Goal: Task Accomplishment & Management: Manage account settings

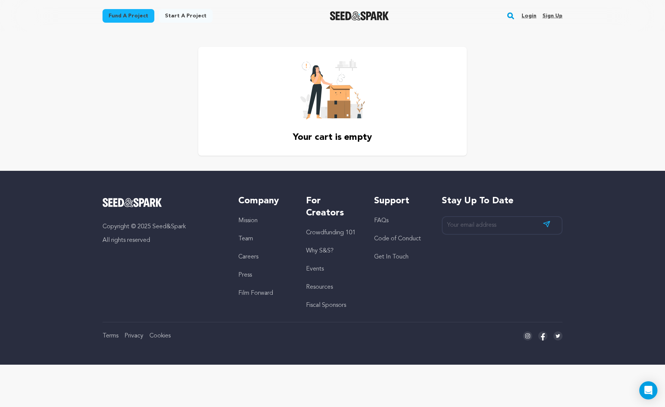
drag, startPoint x: 517, startPoint y: 13, endPoint x: 520, endPoint y: 14, distance: 3.9
click at [517, 13] on div "Fund a project Start a project Search Login Sign up Start a project Fund a proj…" at bounding box center [326, 16] width 472 height 20
click at [527, 15] on link "Login" at bounding box center [528, 16] width 15 height 12
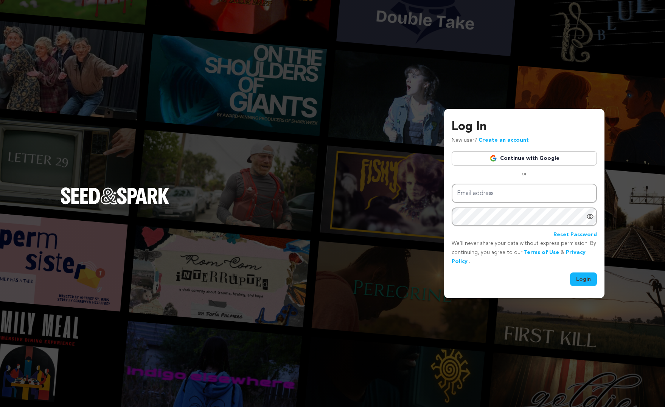
click at [551, 159] on link "Continue with Google" at bounding box center [523, 158] width 145 height 14
click at [520, 159] on link "Continue with Google" at bounding box center [523, 158] width 145 height 14
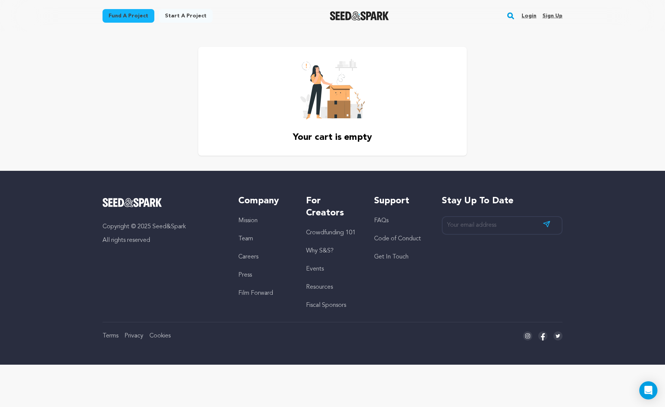
click at [534, 16] on link "Login" at bounding box center [528, 16] width 15 height 12
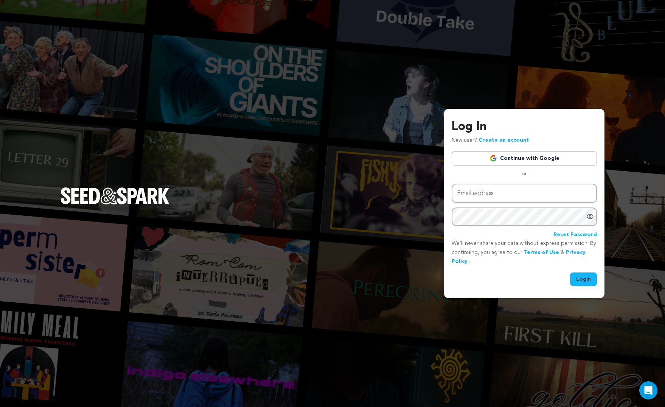
click at [510, 161] on link "Continue with Google" at bounding box center [523, 158] width 145 height 14
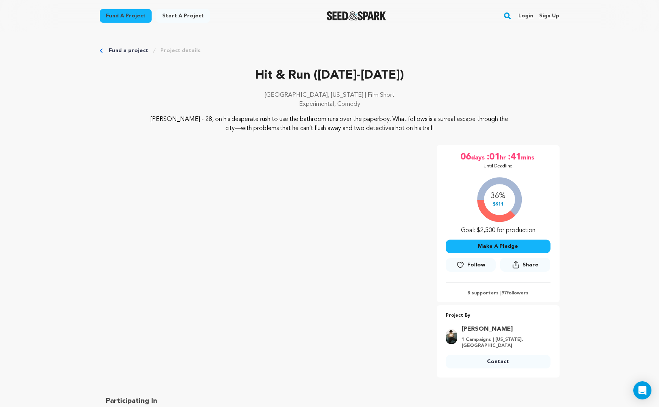
click at [527, 17] on link "Login" at bounding box center [525, 16] width 15 height 12
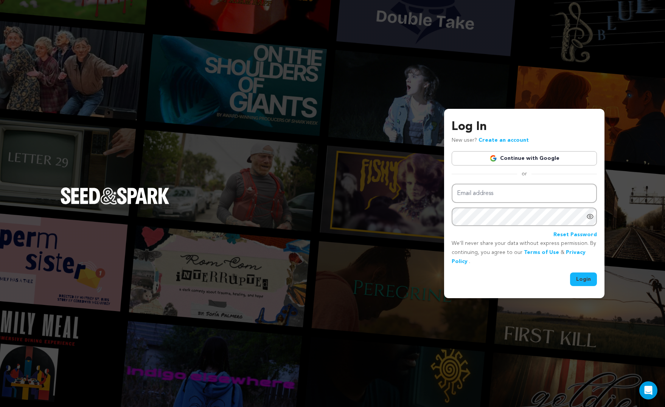
click at [514, 155] on link "Continue with Google" at bounding box center [523, 158] width 145 height 14
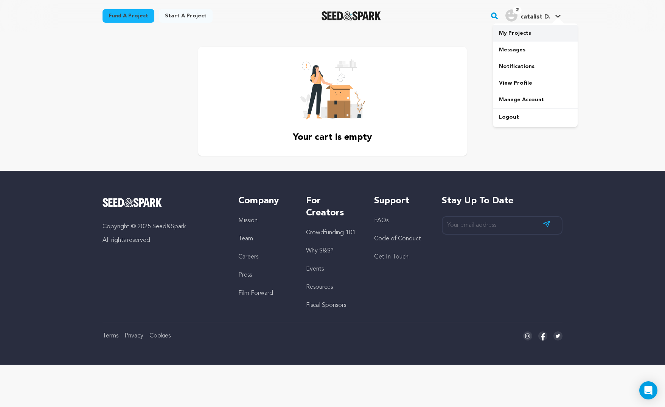
click at [517, 31] on link "My Projects" at bounding box center [535, 33] width 85 height 17
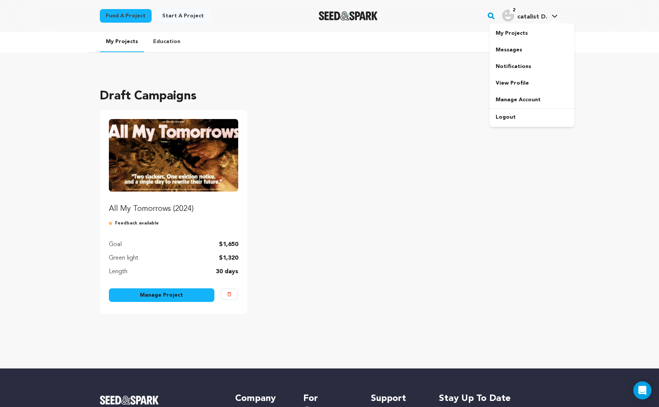
click at [539, 16] on span "catalist D." at bounding box center [532, 17] width 30 height 6
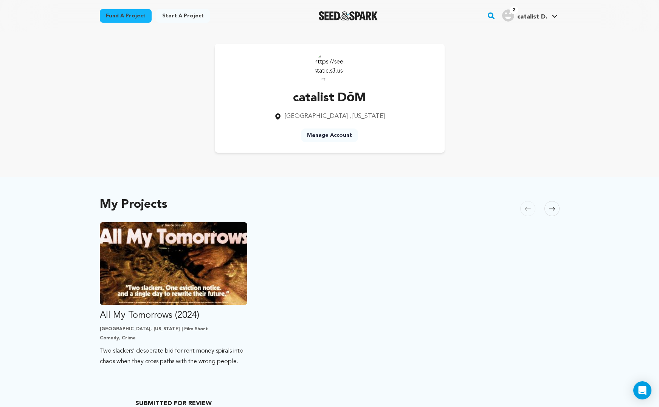
click at [509, 16] on img "catalist D.'s Profile" at bounding box center [508, 15] width 12 height 12
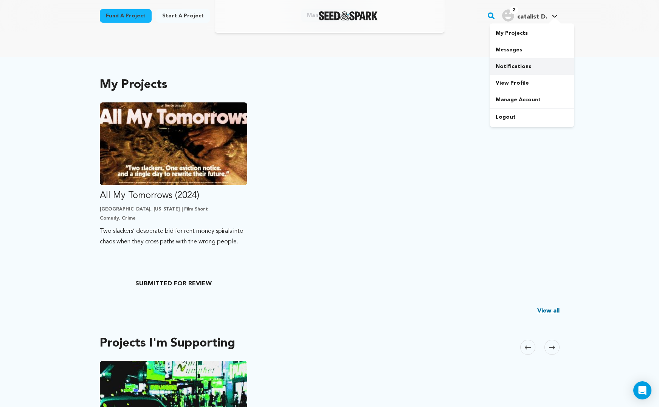
scroll to position [400, 0]
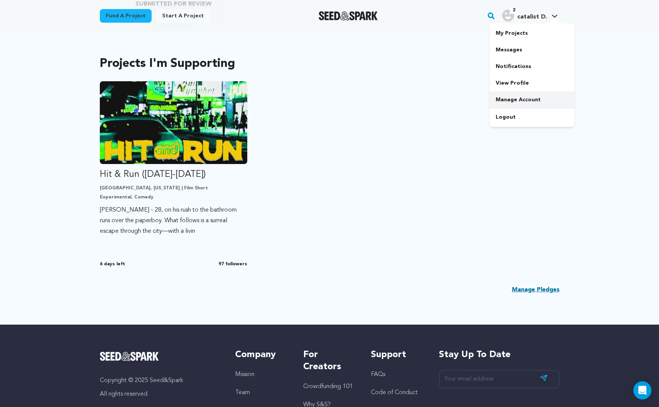
click at [521, 94] on link "Manage Account" at bounding box center [532, 100] width 85 height 17
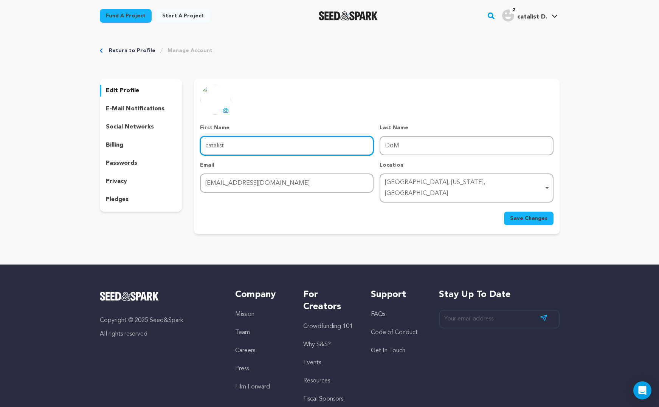
click at [247, 141] on input "catalist" at bounding box center [287, 145] width 174 height 19
type input "c"
type input "Discontent"
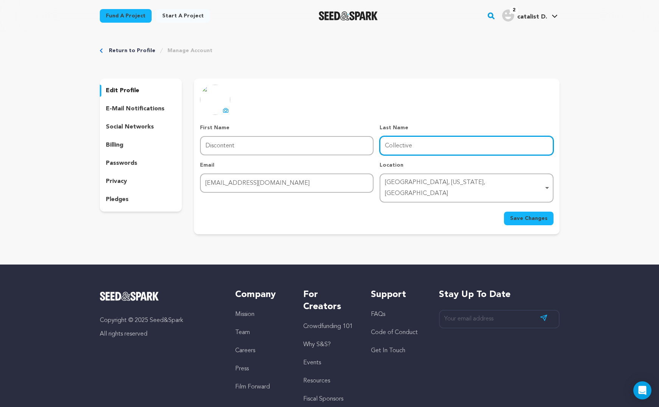
type input "Collective"
click at [528, 215] on span "Save Changes" at bounding box center [528, 219] width 37 height 8
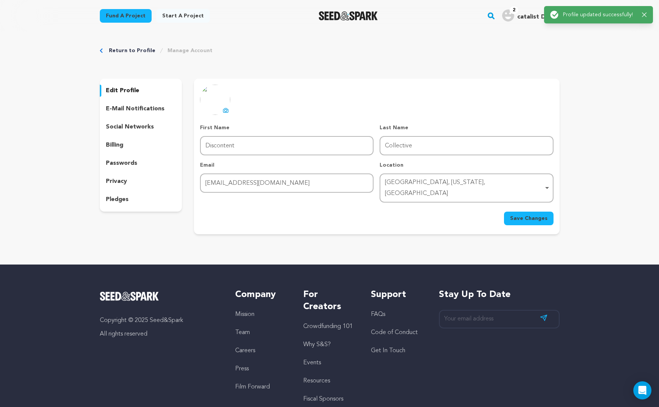
click at [225, 111] on icon at bounding box center [226, 110] width 6 height 6
click at [533, 215] on span "Save Changes" at bounding box center [528, 219] width 37 height 8
click at [130, 50] on link "Return to Profile" at bounding box center [132, 51] width 47 height 8
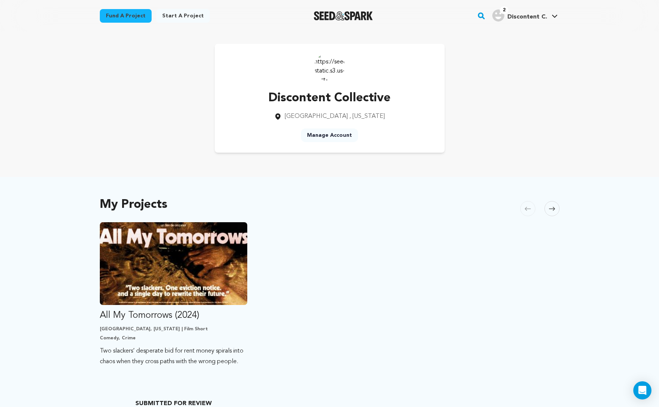
click at [130, 49] on div "Discontent Collective Atlanta , Georgia Manage Account" at bounding box center [330, 98] width 460 height 109
click at [330, 70] on img at bounding box center [330, 66] width 30 height 30
click at [326, 138] on link "Manage Account" at bounding box center [329, 136] width 57 height 14
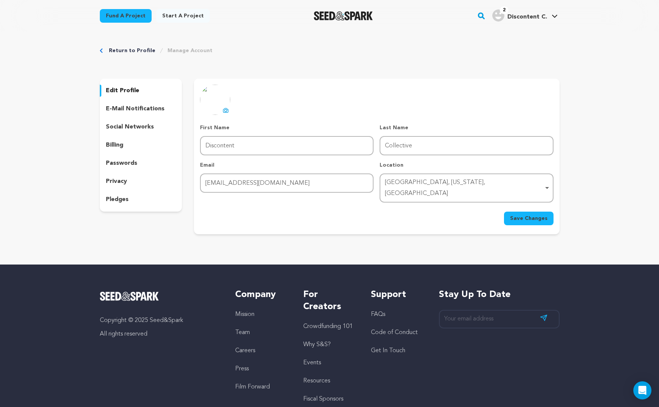
click at [230, 110] on div "uploading spinner upload profile image First Name First Name Discontent Last Na…" at bounding box center [376, 155] width 353 height 141
click at [228, 110] on icon at bounding box center [226, 110] width 6 height 6
click at [224, 109] on icon at bounding box center [225, 110] width 5 height 4
click at [138, 124] on p "social networks" at bounding box center [130, 127] width 48 height 9
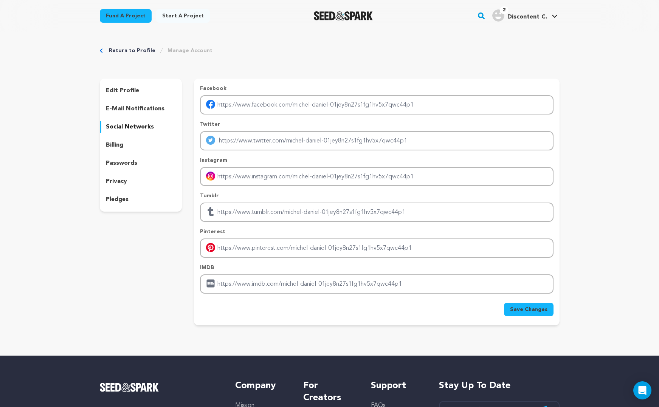
click at [140, 92] on div "edit profile" at bounding box center [141, 91] width 82 height 12
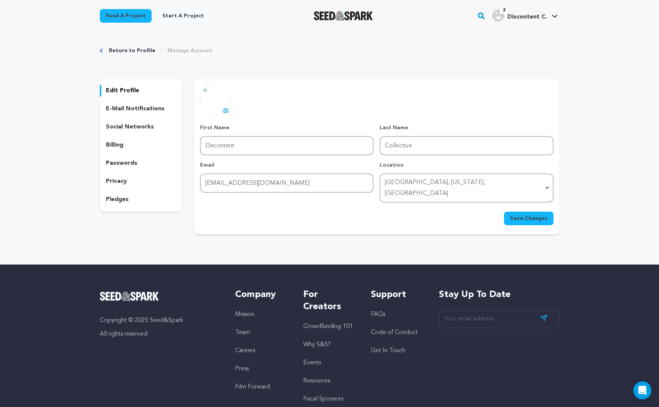
click at [525, 215] on span "Save Changes" at bounding box center [528, 219] width 37 height 8
click at [111, 91] on p "edit profile" at bounding box center [122, 90] width 33 height 9
click at [128, 47] on link "Return to Profile" at bounding box center [132, 51] width 47 height 8
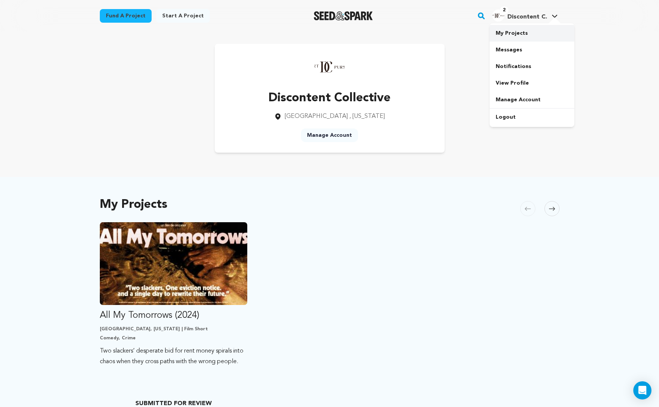
click at [507, 33] on link "My Projects" at bounding box center [532, 33] width 85 height 17
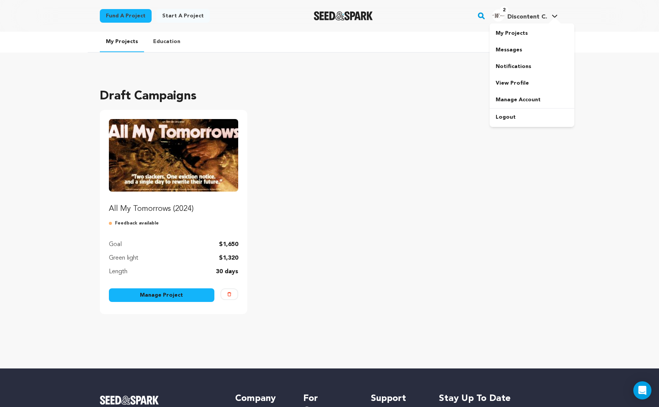
drag, startPoint x: 0, startPoint y: 0, endPoint x: 502, endPoint y: 23, distance: 502.3
click at [502, 23] on span "2 Discontent C. Discontent C." at bounding box center [525, 16] width 68 height 16
click at [517, 67] on link "Notifications" at bounding box center [532, 66] width 85 height 17
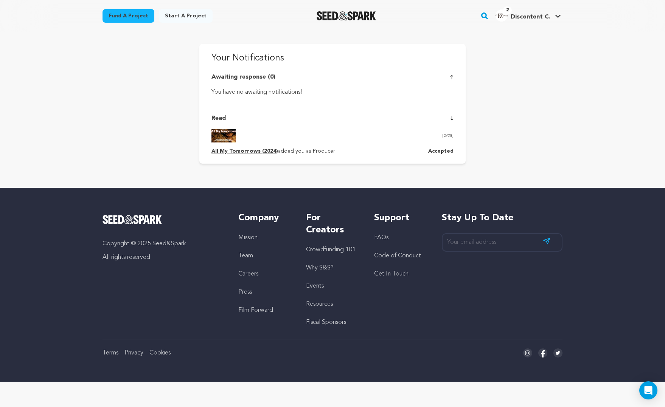
click at [506, 16] on img "Discontent C.'s Profile" at bounding box center [501, 15] width 12 height 12
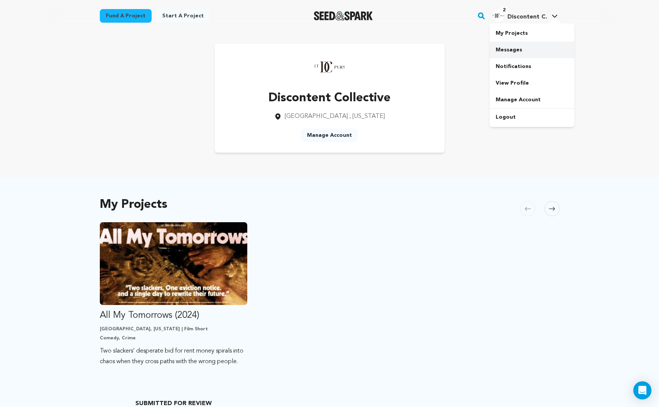
click at [514, 50] on link "Messages" at bounding box center [532, 50] width 85 height 17
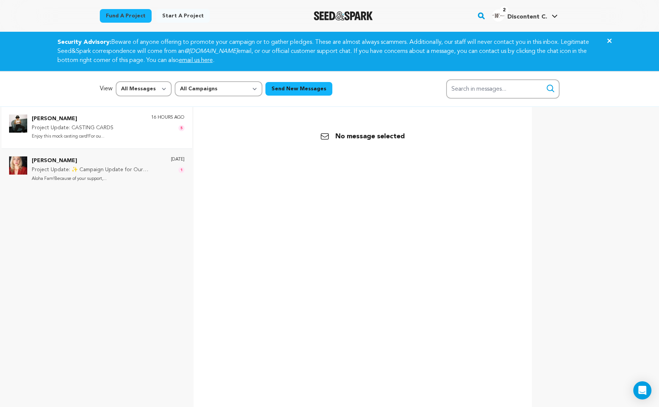
click at [109, 132] on p "Project Update: CASTING CARDS" at bounding box center [73, 128] width 82 height 9
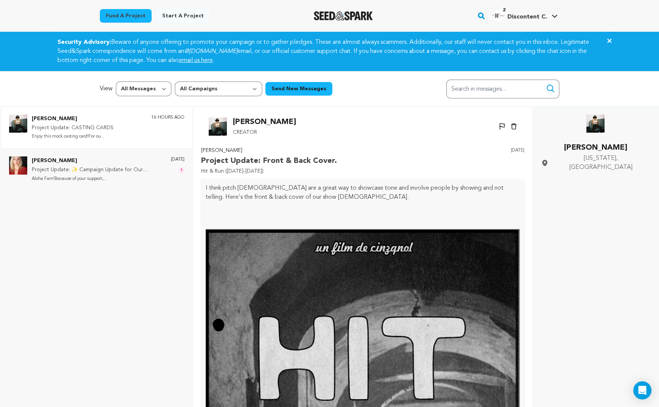
click at [274, 163] on p "Project Update: Front & Back Cover." at bounding box center [269, 161] width 136 height 12
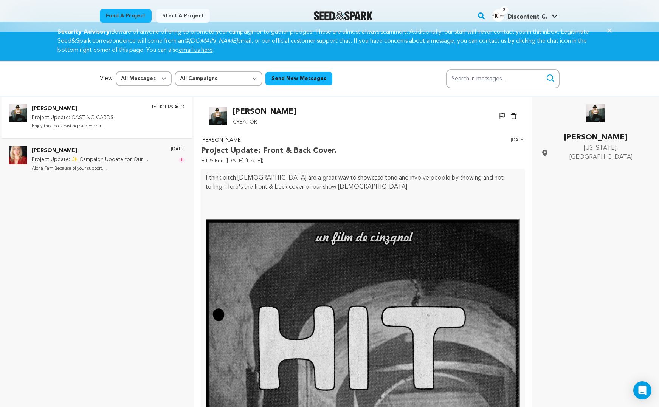
scroll to position [44, 0]
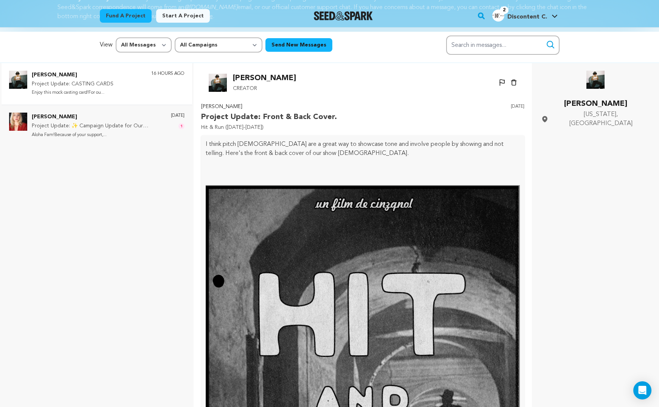
click at [305, 195] on img at bounding box center [363, 400] width 315 height 430
drag, startPoint x: 239, startPoint y: 147, endPoint x: 253, endPoint y: 143, distance: 14.3
click at [239, 147] on p "I think pitch bibles are a great way to showcase tone and involve people by sho…" at bounding box center [363, 149] width 315 height 18
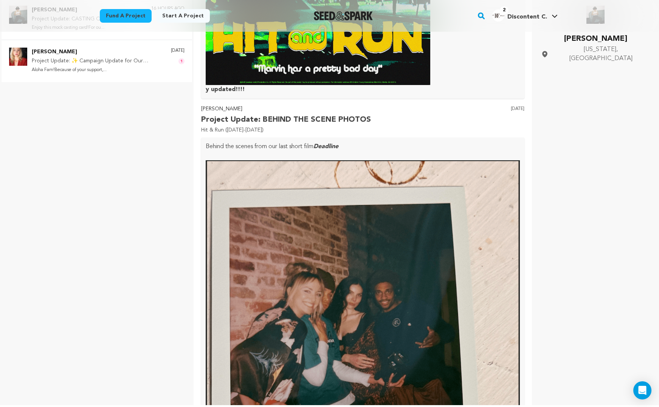
scroll to position [106, 0]
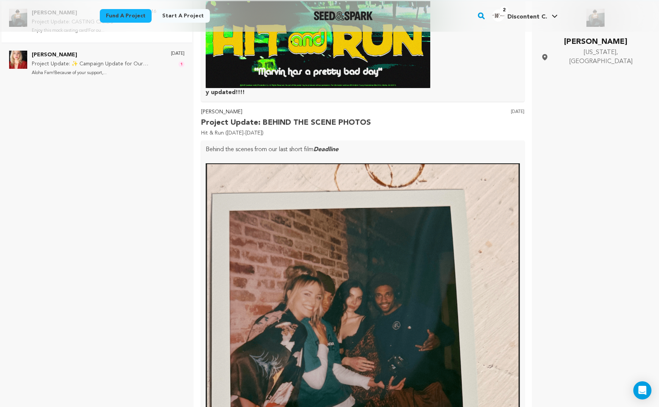
click at [482, 20] on rect "button" at bounding box center [481, 15] width 9 height 9
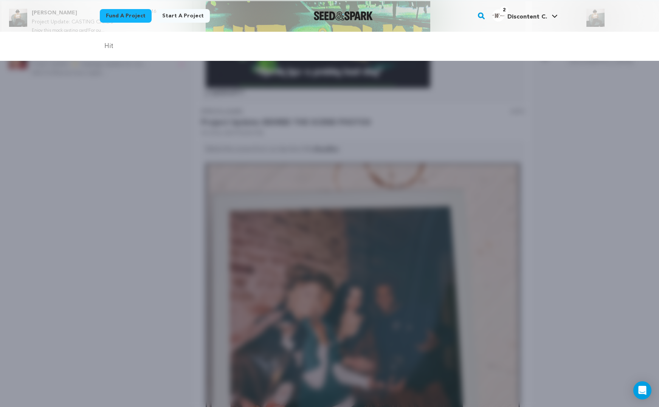
type input "hit and run"
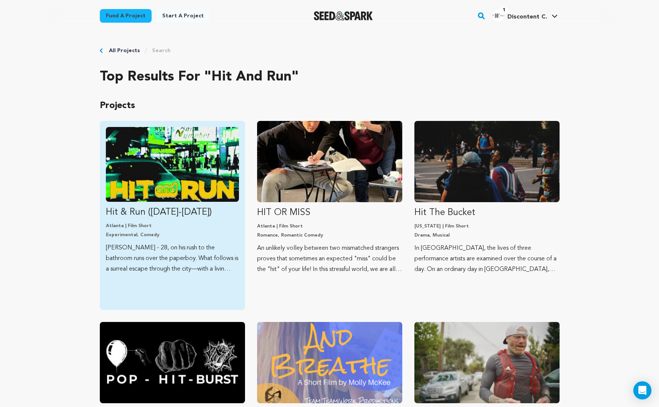
click at [119, 189] on img "Fund Hit &amp; Run (2025-2026)" at bounding box center [172, 164] width 133 height 75
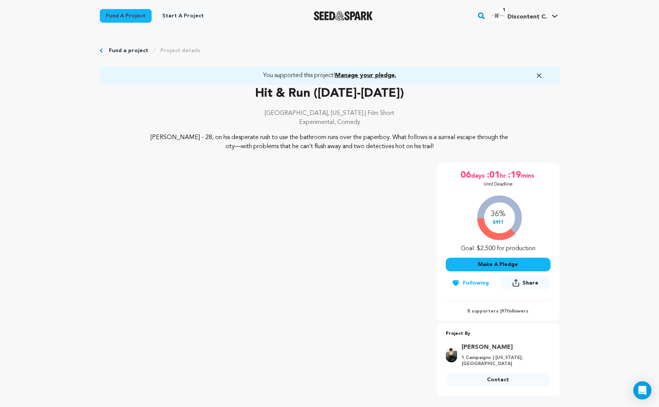
click at [486, 310] on p "8 supporters | 97 followers" at bounding box center [498, 312] width 105 height 6
click at [382, 76] on span "Manage your pledge." at bounding box center [365, 76] width 61 height 6
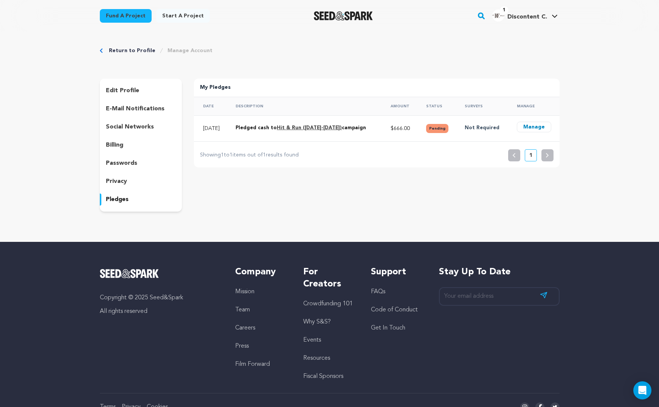
click at [529, 130] on button "Manage" at bounding box center [534, 127] width 34 height 11
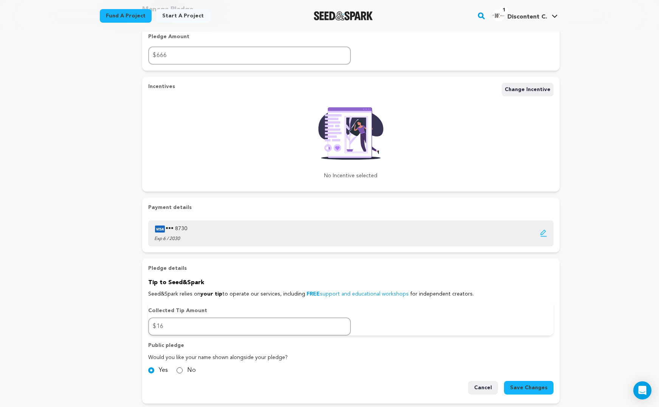
scroll to position [84, 0]
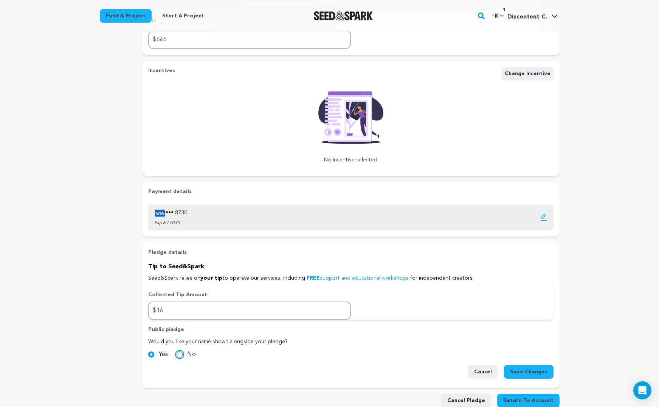
click at [180, 355] on input "No" at bounding box center [180, 355] width 6 height 6
radio input "true"
click at [546, 375] on span "Save Changes" at bounding box center [528, 372] width 37 height 8
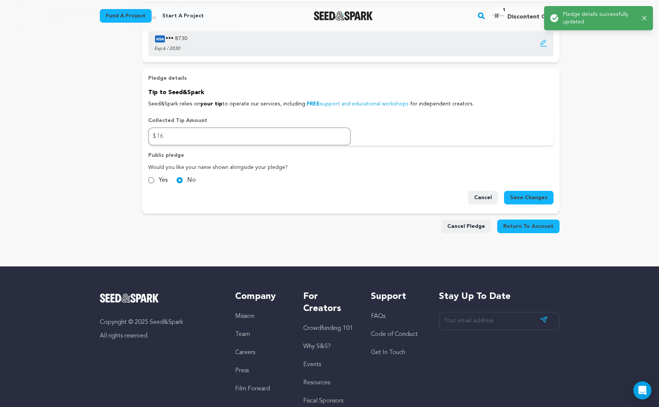
scroll to position [312, 0]
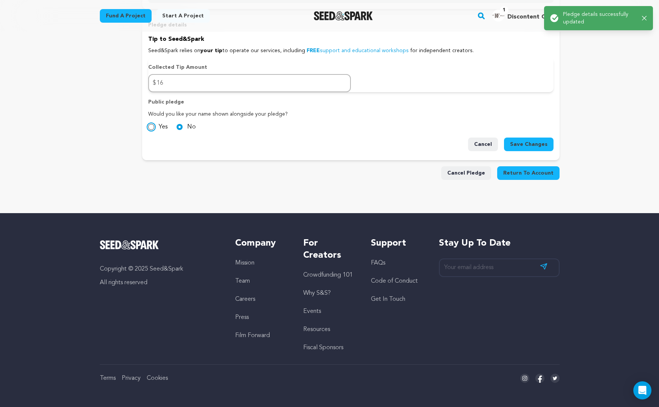
click at [152, 126] on input "Yes" at bounding box center [151, 127] width 6 height 6
radio input "true"
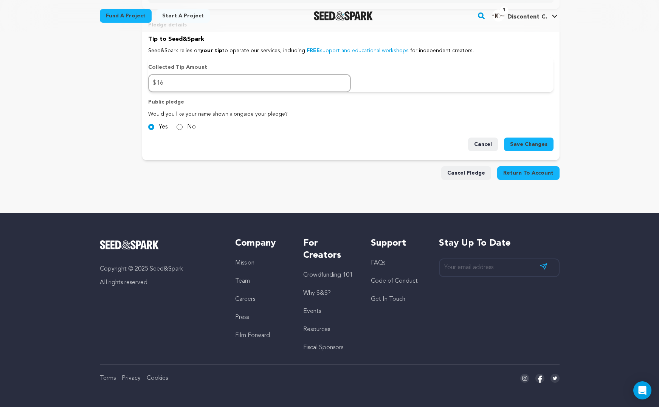
click at [518, 141] on span "Save Changes" at bounding box center [528, 145] width 37 height 8
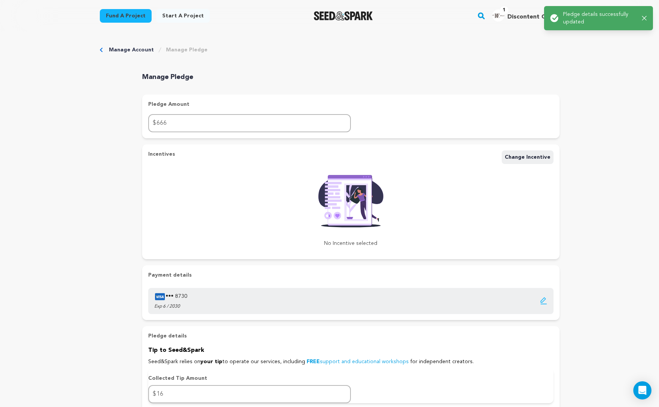
scroll to position [0, 0]
click at [135, 50] on link "Manage Account" at bounding box center [131, 51] width 45 height 8
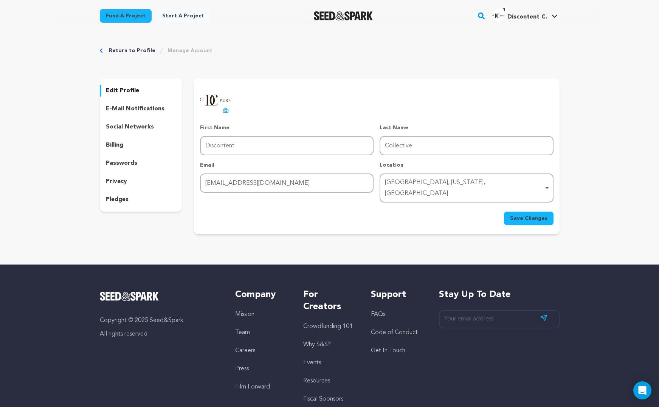
click at [127, 48] on link "Return to Profile" at bounding box center [132, 51] width 47 height 8
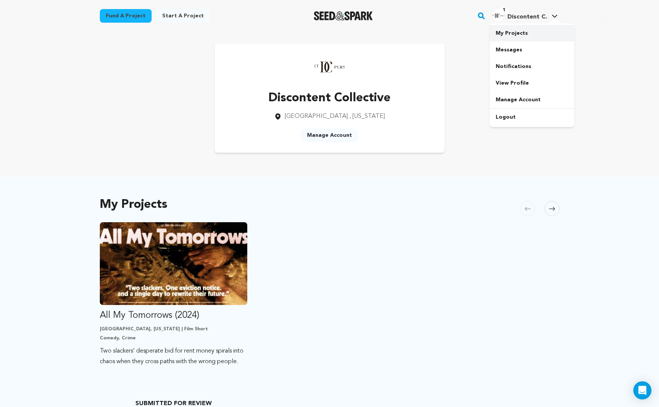
click at [517, 33] on link "My Projects" at bounding box center [532, 33] width 85 height 17
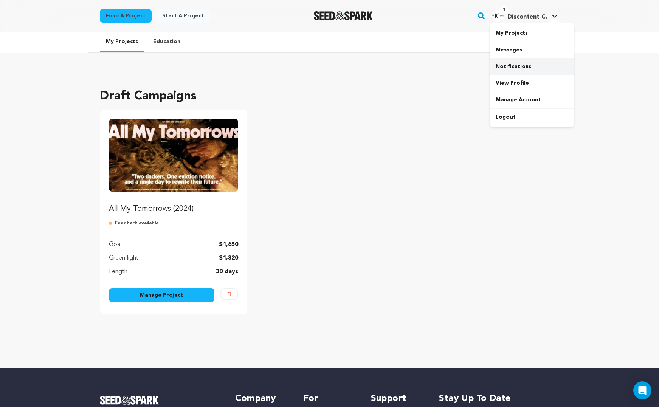
click at [513, 61] on link "Notifications" at bounding box center [532, 66] width 85 height 17
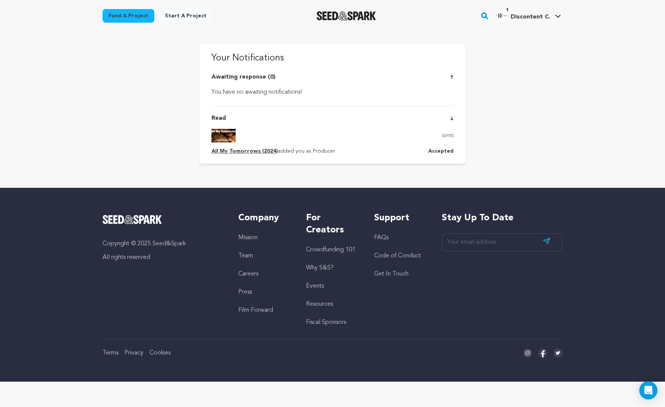
click at [611, 43] on main "Fund a project Start a project Search" at bounding box center [332, 191] width 665 height 382
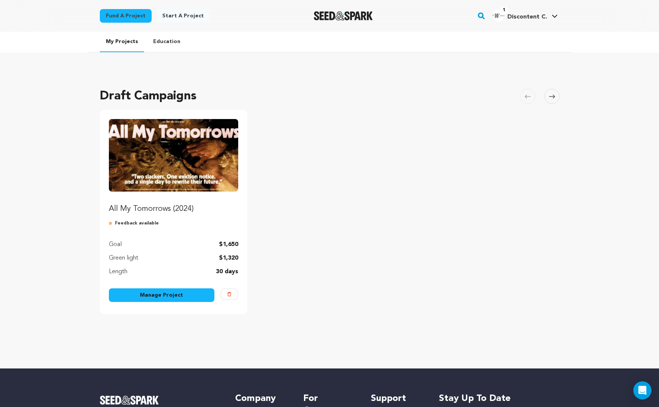
click at [127, 223] on p "Feedback available" at bounding box center [174, 223] width 130 height 6
click at [113, 224] on img at bounding box center [112, 223] width 6 height 6
click at [225, 297] on button "Delete" at bounding box center [229, 295] width 18 height 12
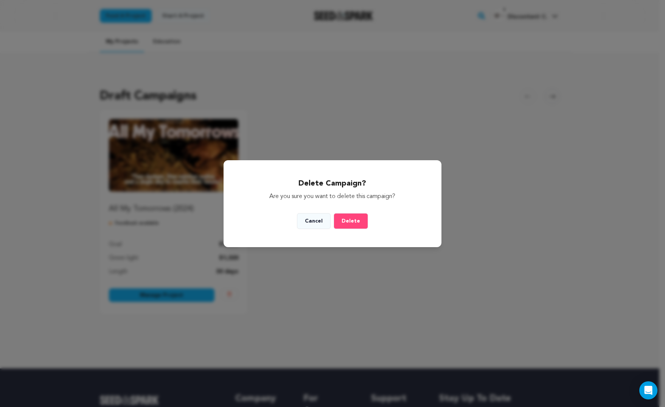
click at [346, 223] on span "Delete" at bounding box center [350, 221] width 19 height 5
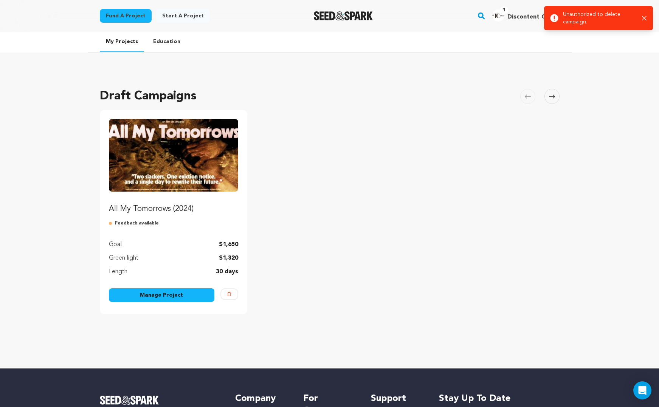
click at [645, 18] on icon "button" at bounding box center [644, 18] width 5 height 5
